Goal: Transaction & Acquisition: Purchase product/service

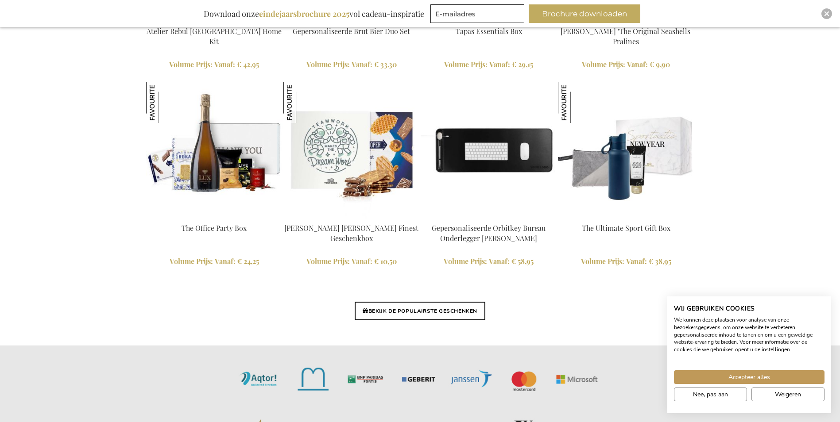
scroll to position [2056, 0]
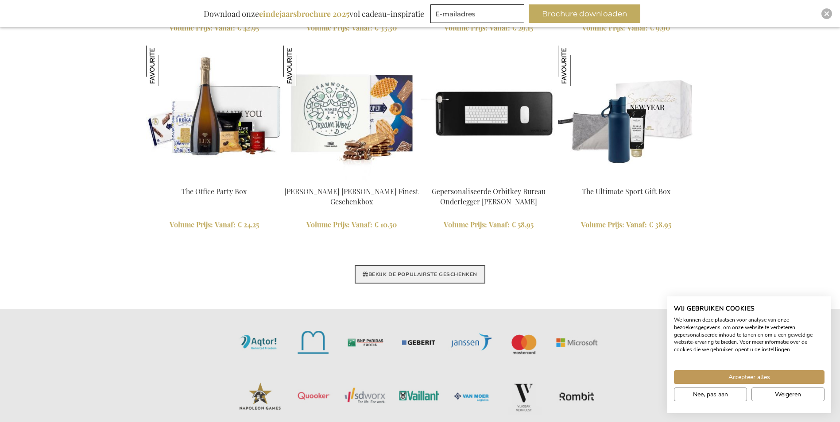
click at [455, 267] on link "BEKIJK DE POPULAIRSTE GESCHENKEN" at bounding box center [420, 274] width 131 height 19
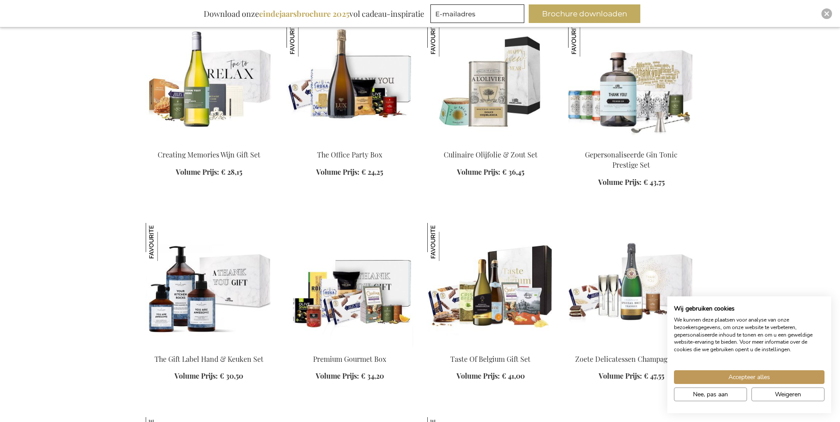
scroll to position [959, 0]
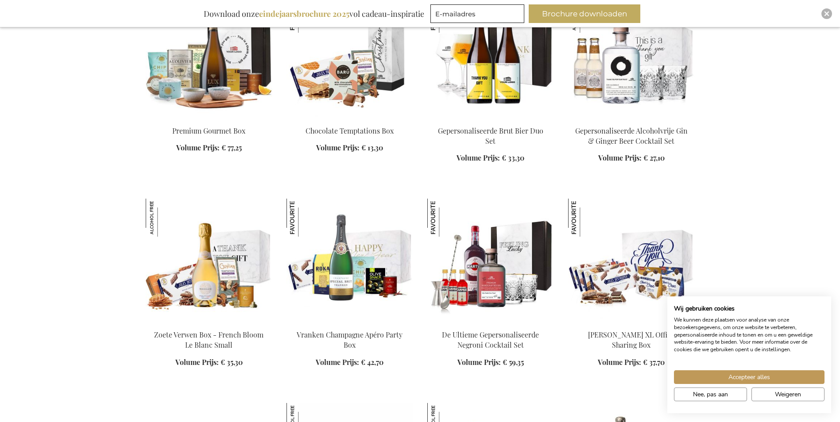
scroll to position [1328, 0]
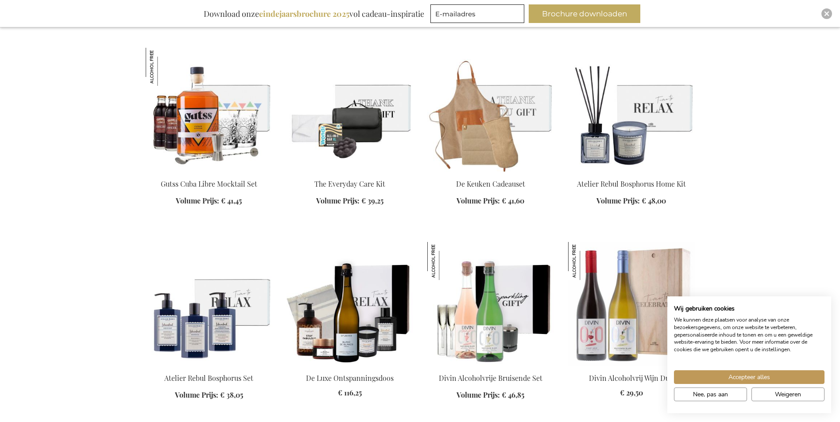
scroll to position [2434, 0]
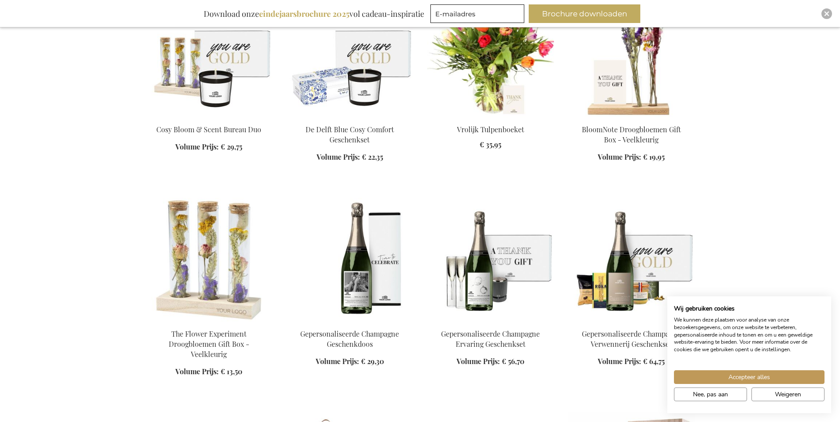
scroll to position [2729, 0]
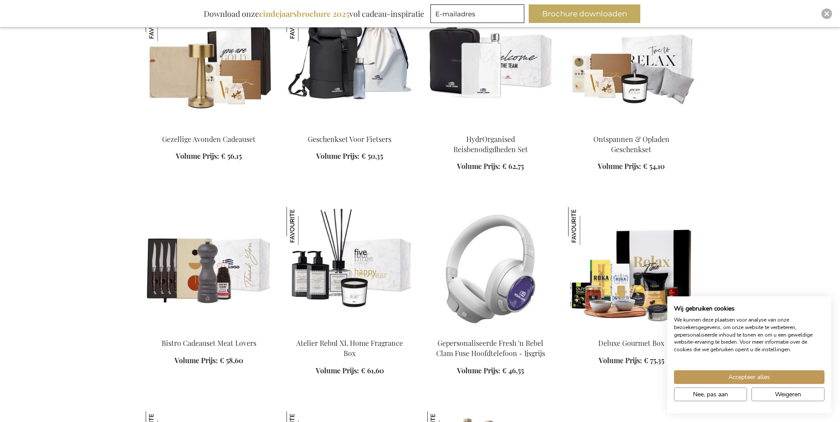
scroll to position [3983, 0]
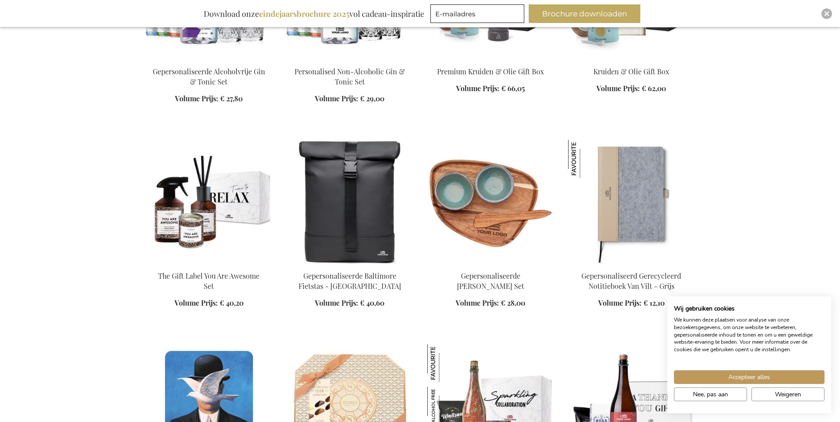
scroll to position [4868, 0]
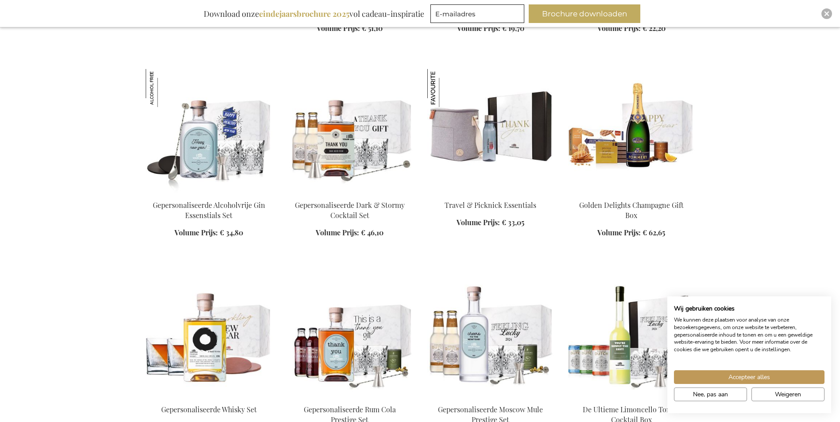
scroll to position [880, 0]
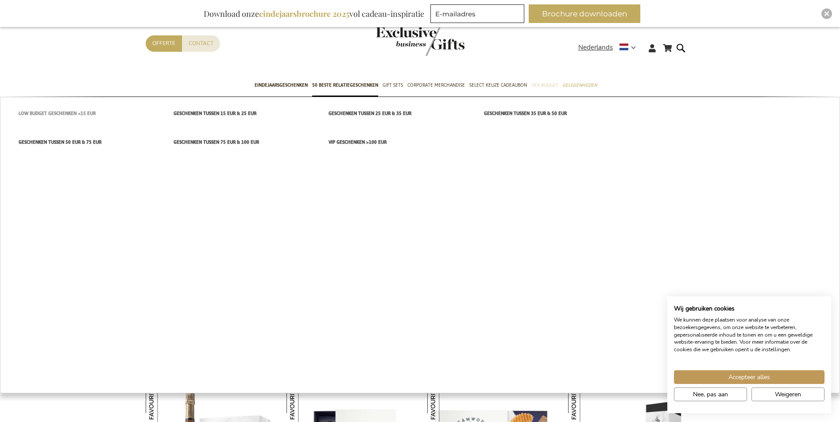
click at [78, 111] on span "Low budget Geschenken <15 EUR" at bounding box center [57, 113] width 77 height 9
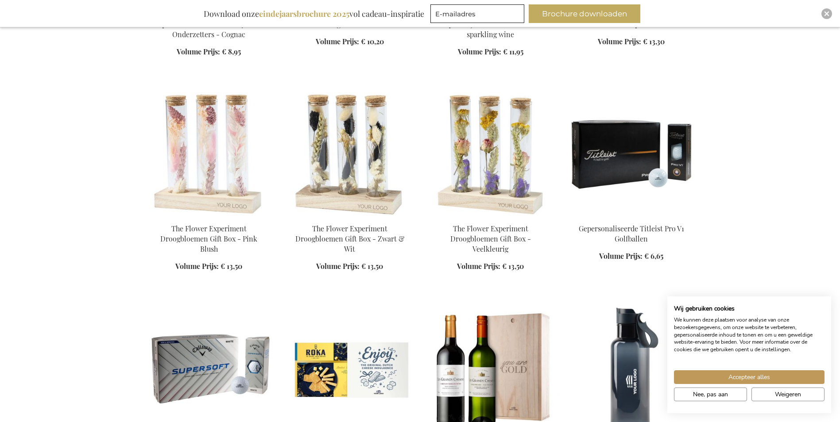
scroll to position [775, 0]
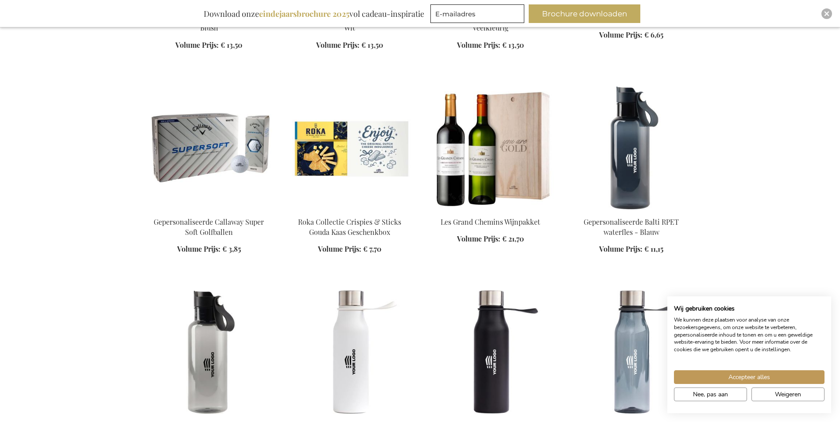
scroll to position [775, 0]
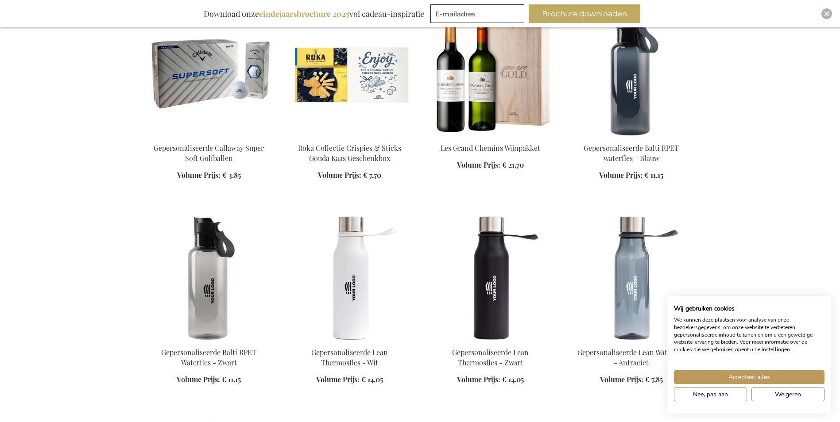
scroll to position [922, 0]
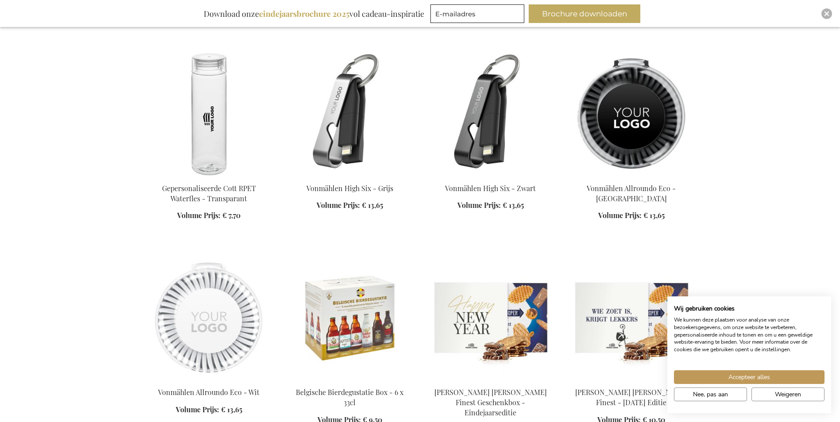
scroll to position [1549, 0]
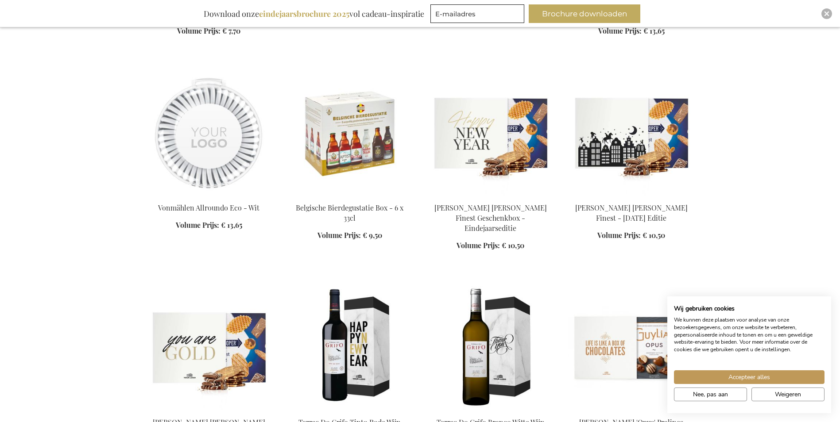
click at [655, 129] on img at bounding box center [631, 134] width 127 height 124
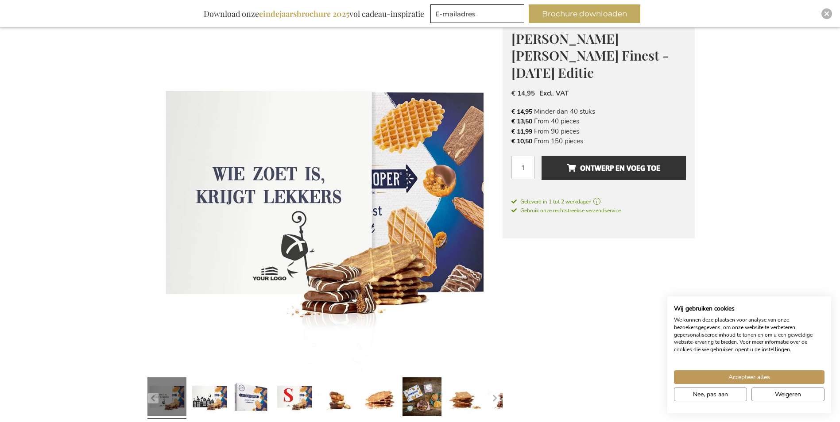
scroll to position [278, 0]
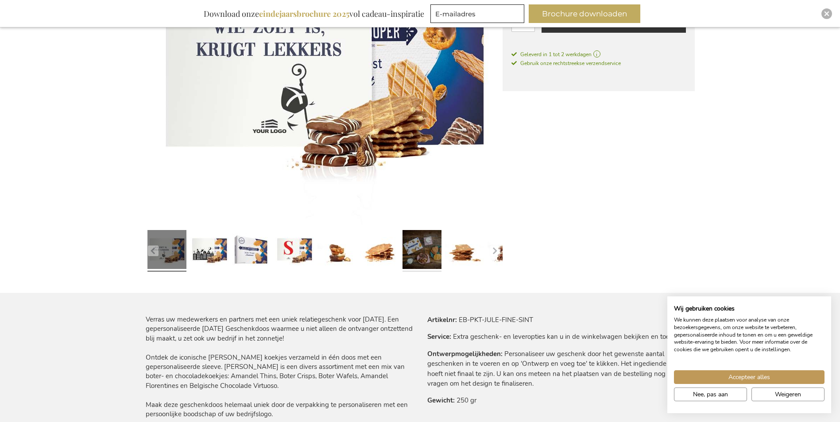
click at [428, 250] on link at bounding box center [421, 251] width 39 height 49
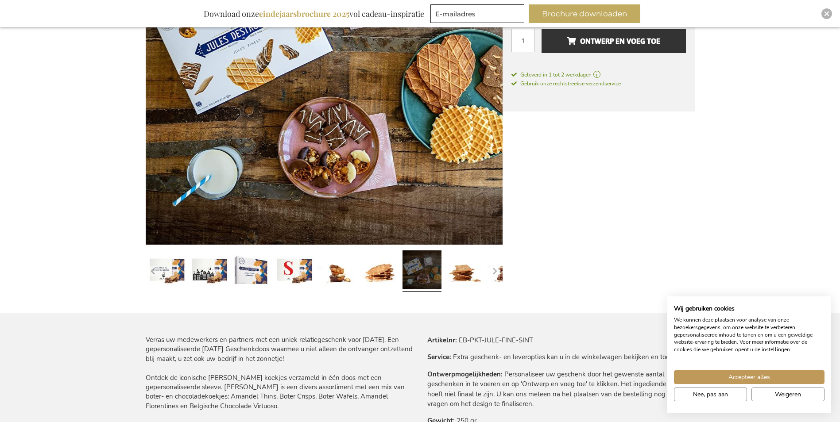
scroll to position [369, 0]
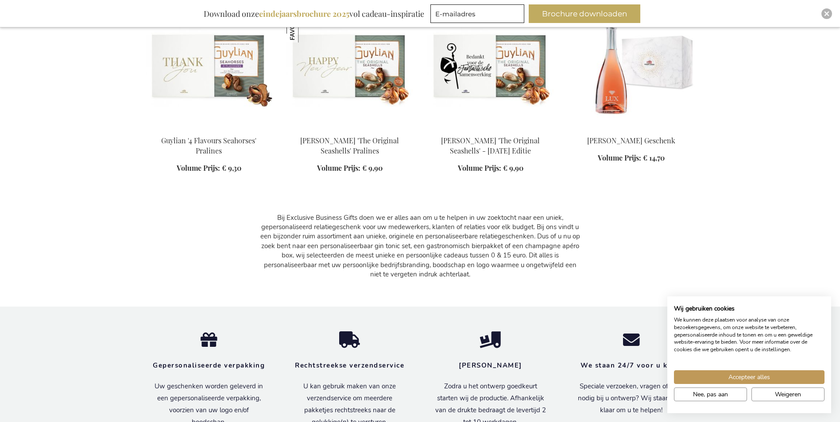
scroll to position [753, 4]
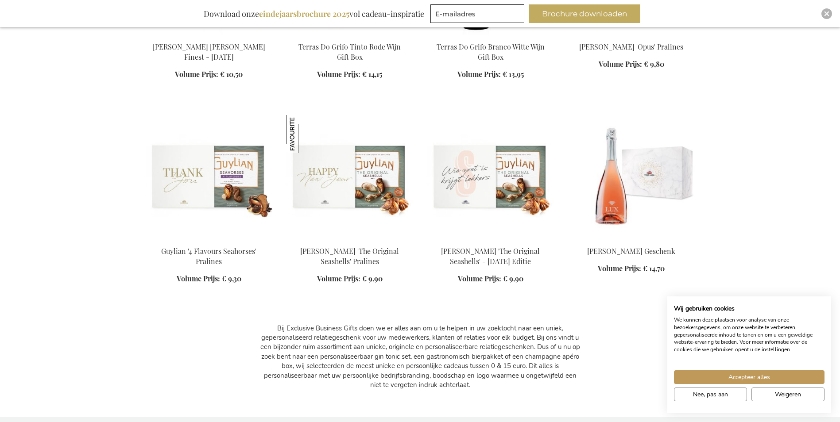
click at [504, 188] on img at bounding box center [490, 177] width 127 height 124
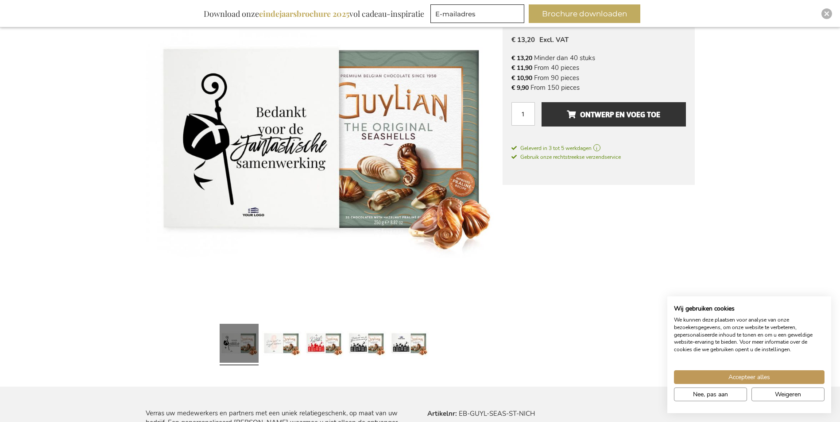
scroll to position [74, 0]
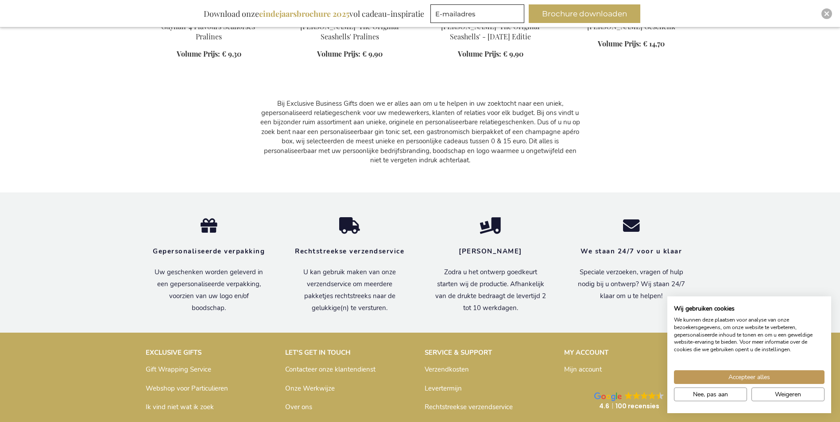
scroll to position [793, 0]
